Goal: Task Accomplishment & Management: Manage account settings

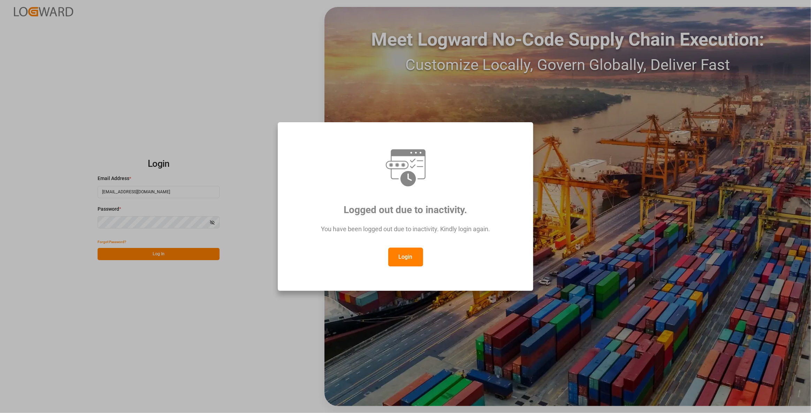
click at [414, 268] on div "Logged out due to inactivity. You have been logged out due to inactivity. Kindl…" at bounding box center [406, 206] width 244 height 157
click at [423, 253] on div "Login" at bounding box center [406, 257] width 230 height 19
click at [404, 259] on button "Login" at bounding box center [405, 257] width 35 height 19
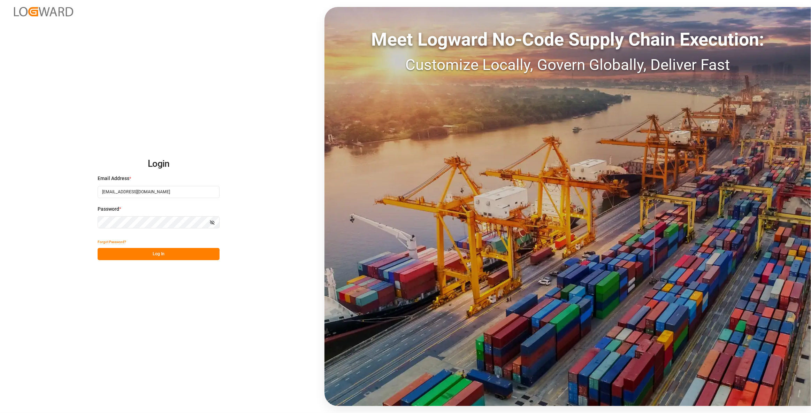
click at [173, 251] on button "Log In" at bounding box center [159, 254] width 122 height 12
